Goal: Information Seeking & Learning: Learn about a topic

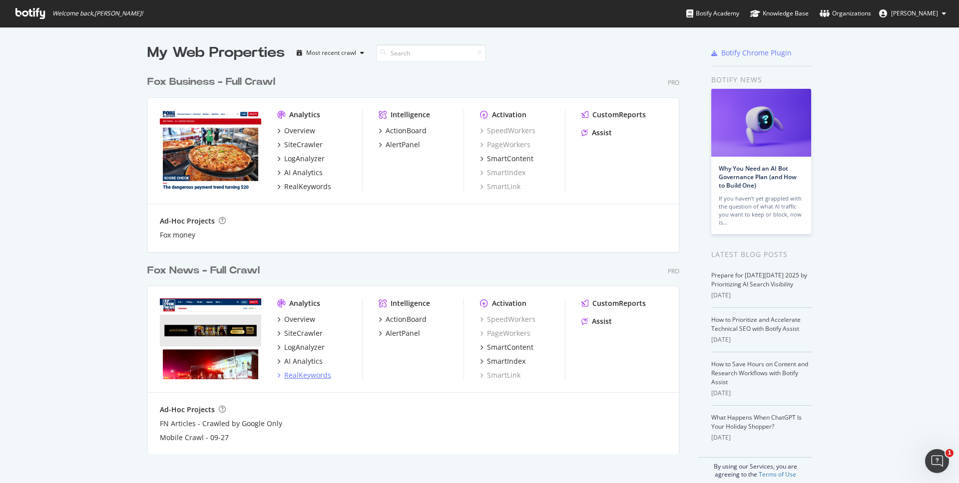
click at [304, 373] on div "RealKeywords" at bounding box center [307, 375] width 47 height 10
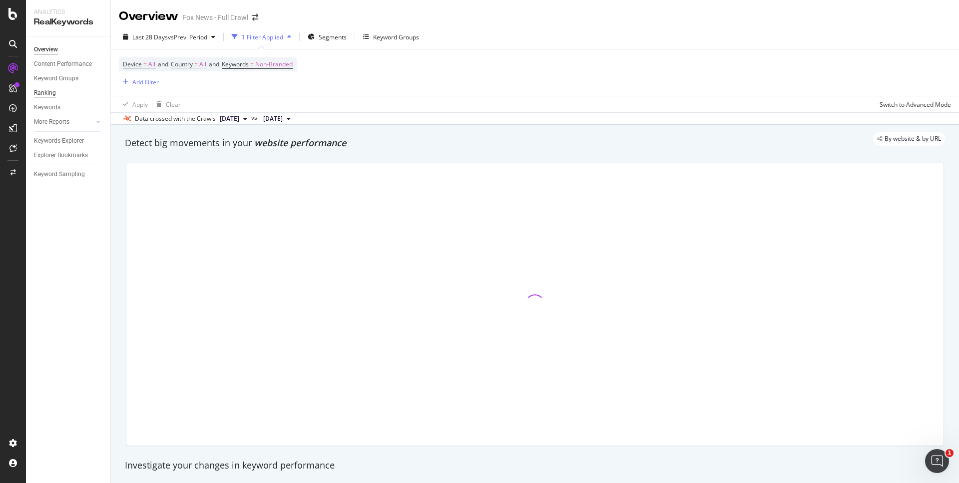
click at [49, 92] on div "Ranking" at bounding box center [45, 93] width 22 height 10
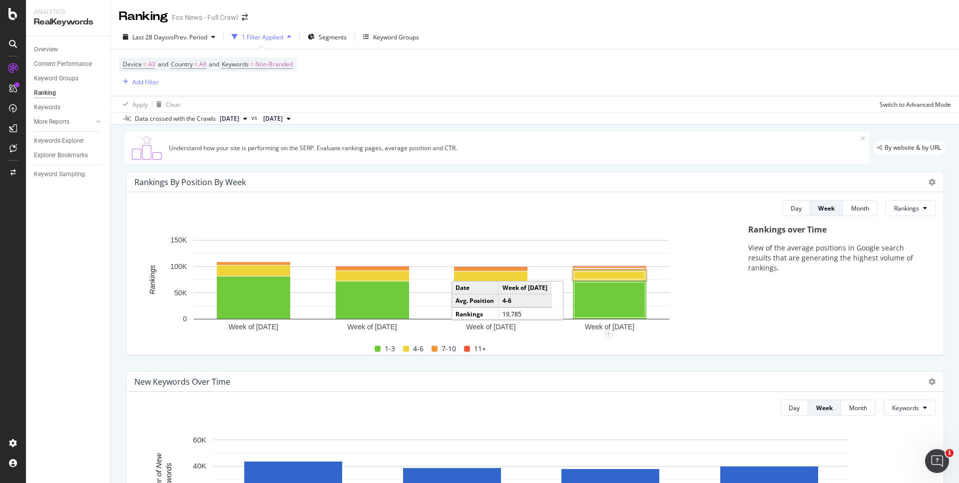
click at [587, 273] on rect "A chart." at bounding box center [609, 275] width 71 height 7
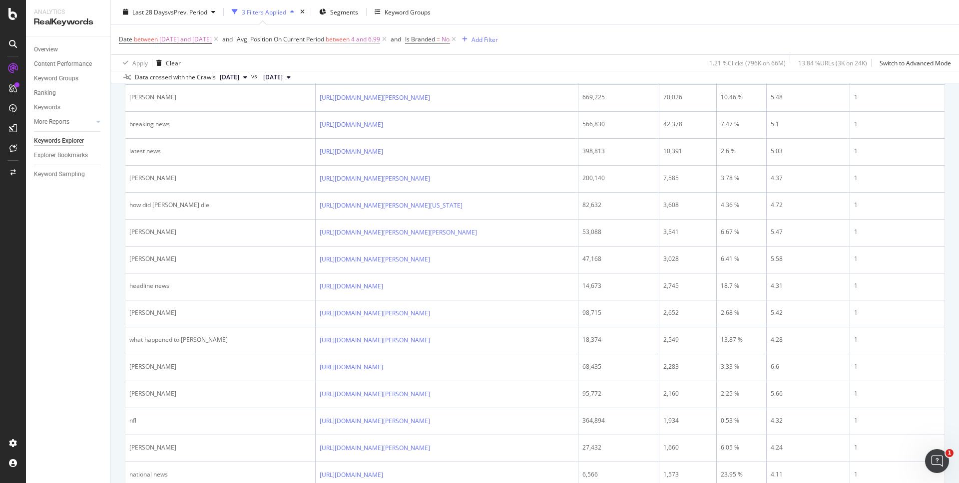
scroll to position [341, 0]
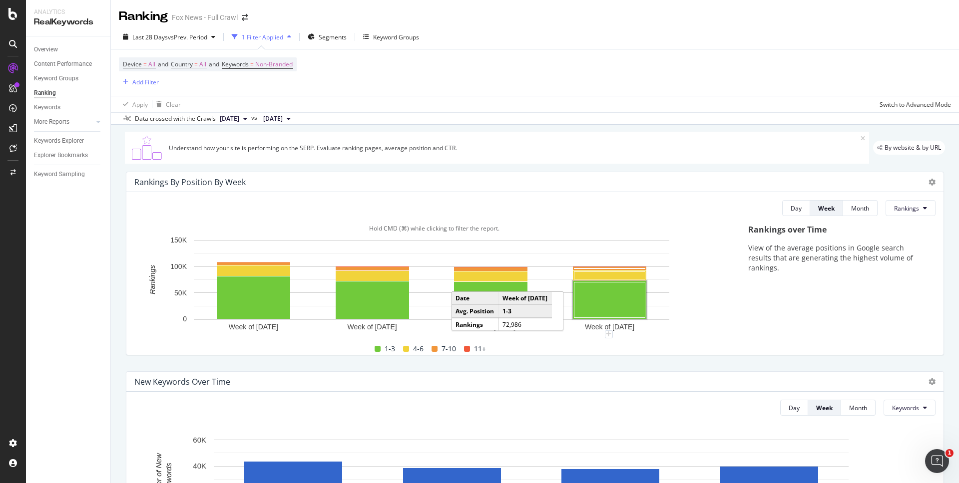
click at [600, 306] on rect "A chart." at bounding box center [609, 300] width 71 height 35
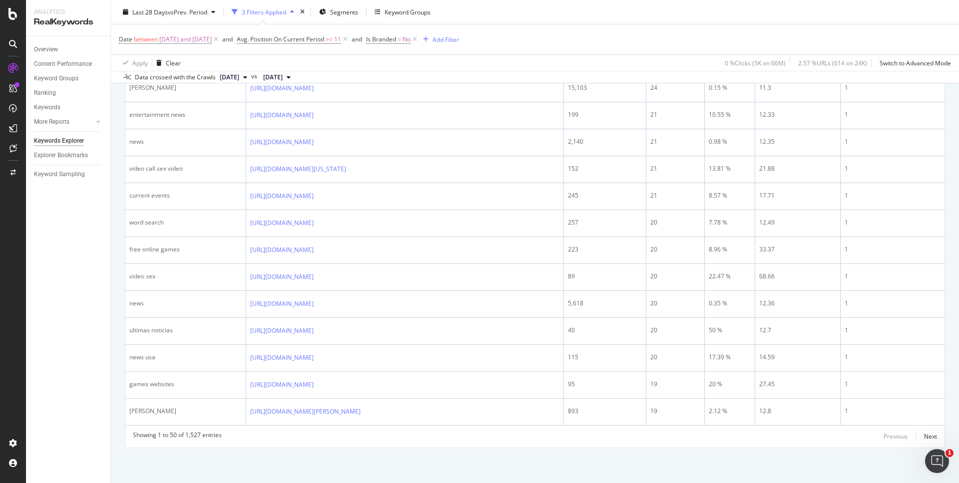
scroll to position [1468, 0]
click at [924, 437] on div "Next" at bounding box center [930, 436] width 13 height 8
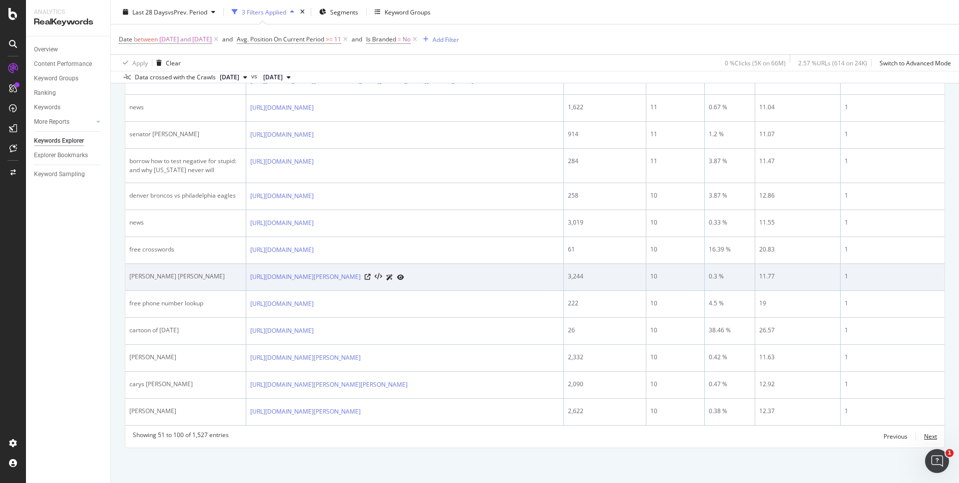
scroll to position [1532, 0]
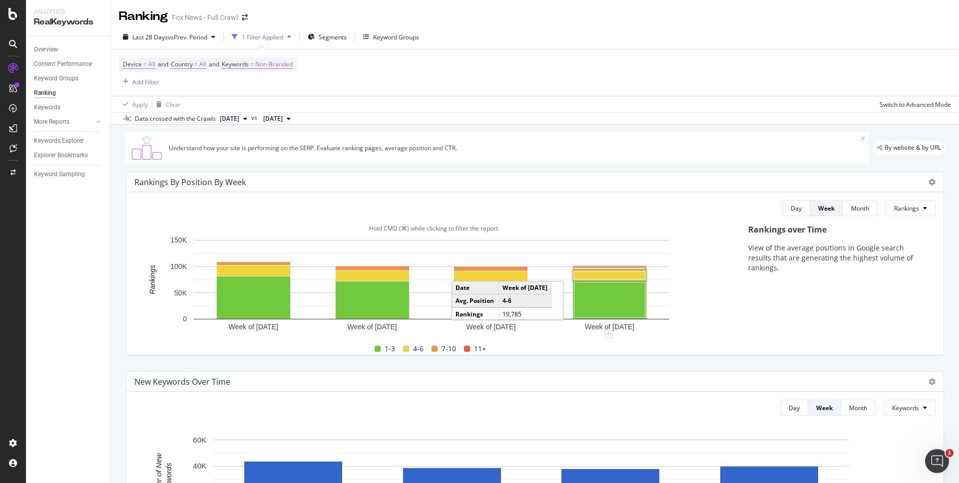
click at [607, 278] on rect "A chart." at bounding box center [609, 275] width 71 height 7
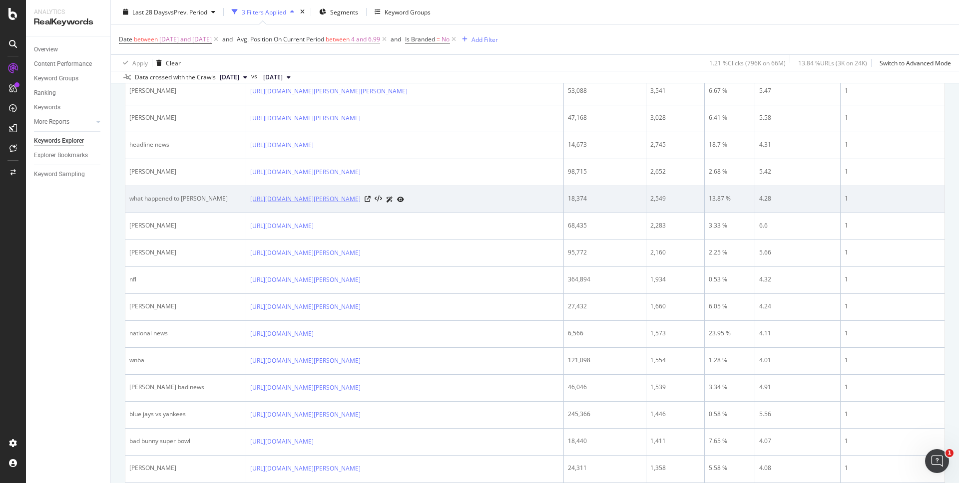
scroll to position [576, 0]
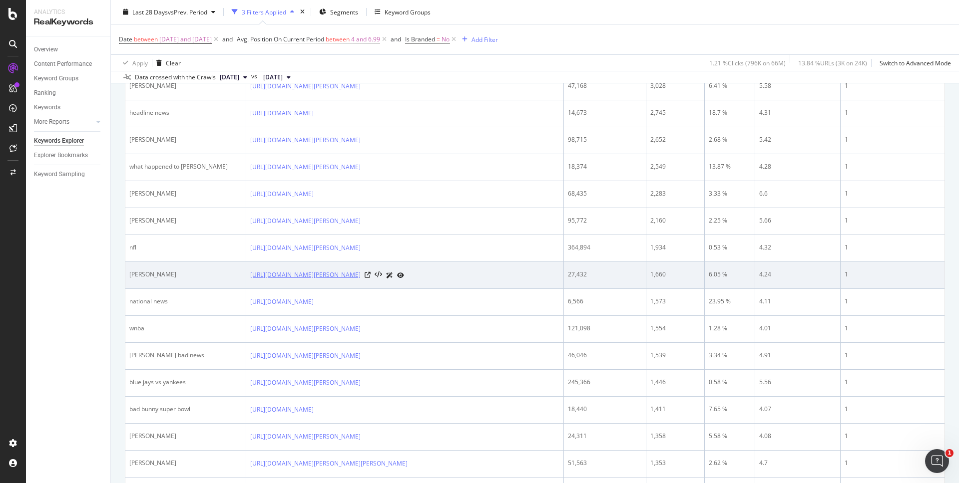
drag, startPoint x: 362, startPoint y: 389, endPoint x: 250, endPoint y: 371, distance: 113.7
click at [250, 289] on td "[URL][DOMAIN_NAME][PERSON_NAME]" at bounding box center [405, 275] width 318 height 27
copy link "[URL][DOMAIN_NAME][PERSON_NAME]"
